Goal: Transaction & Acquisition: Purchase product/service

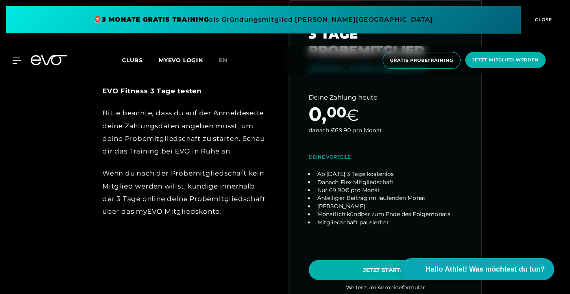
scroll to position [369, 0]
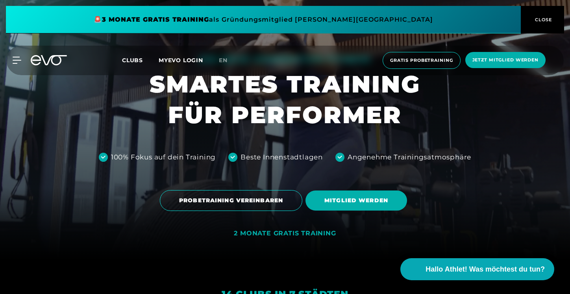
scroll to position [26, 0]
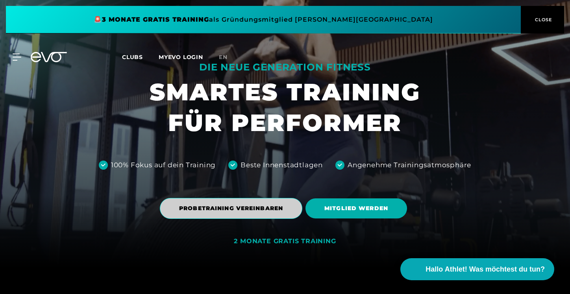
click at [276, 210] on span "PROBETRAINING VEREINBAREN" at bounding box center [231, 208] width 104 height 8
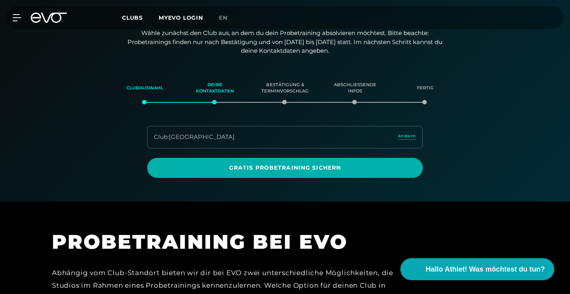
scroll to position [95, 0]
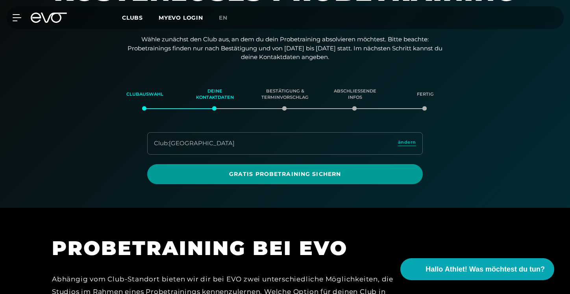
click at [381, 175] on span "Gratis Probetraining sichern" at bounding box center [285, 174] width 238 height 8
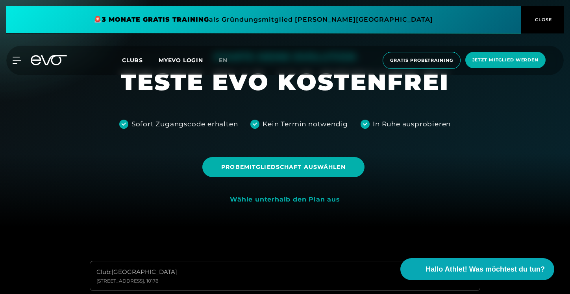
scroll to position [64, 0]
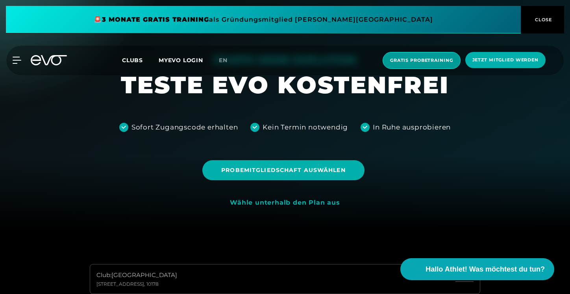
click at [414, 61] on span "Gratis Probetraining" at bounding box center [421, 60] width 63 height 7
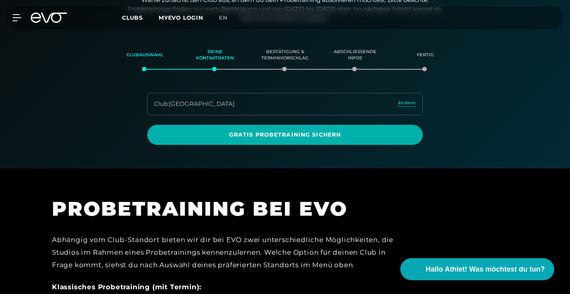
scroll to position [135, 0]
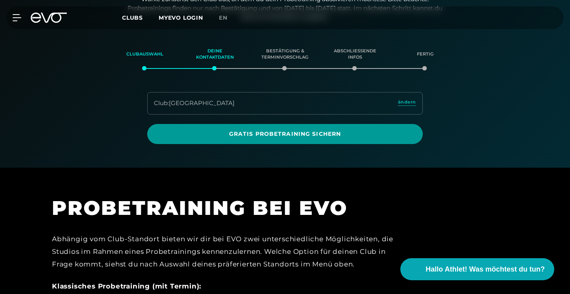
click at [330, 139] on span "Gratis Probetraining sichern" at bounding box center [285, 134] width 276 height 20
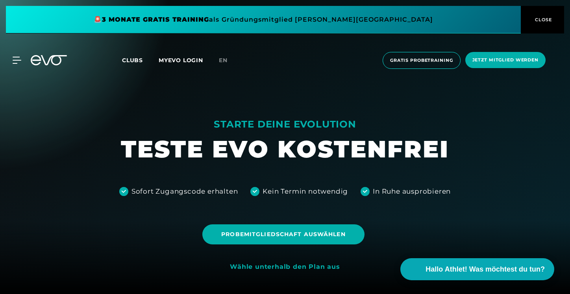
click at [59, 58] on icon at bounding box center [54, 60] width 26 height 10
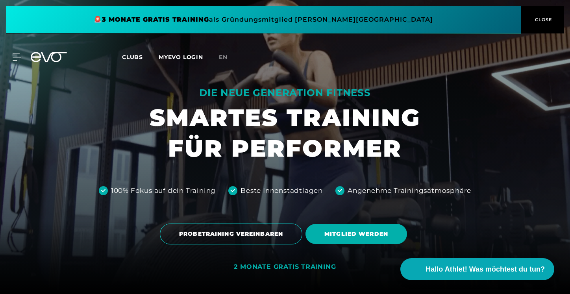
click at [541, 19] on span "CLOSE" at bounding box center [542, 19] width 19 height 7
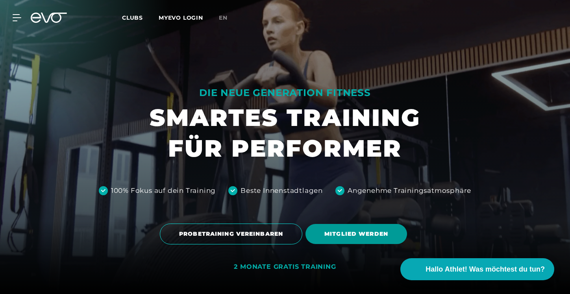
click at [378, 236] on span "MITGLIED WERDEN" at bounding box center [357, 234] width 64 height 8
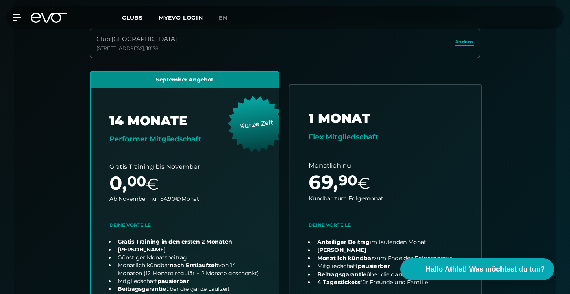
scroll to position [299, 0]
